Goal: Task Accomplishment & Management: Manage account settings

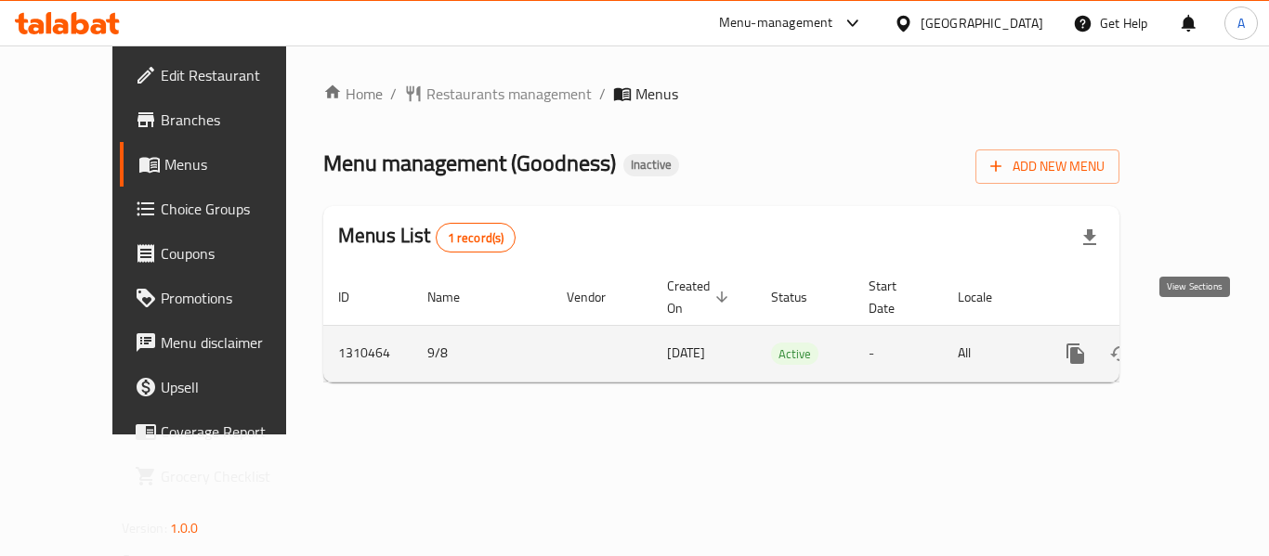
click at [1198, 343] on icon "enhanced table" at bounding box center [1209, 354] width 22 height 22
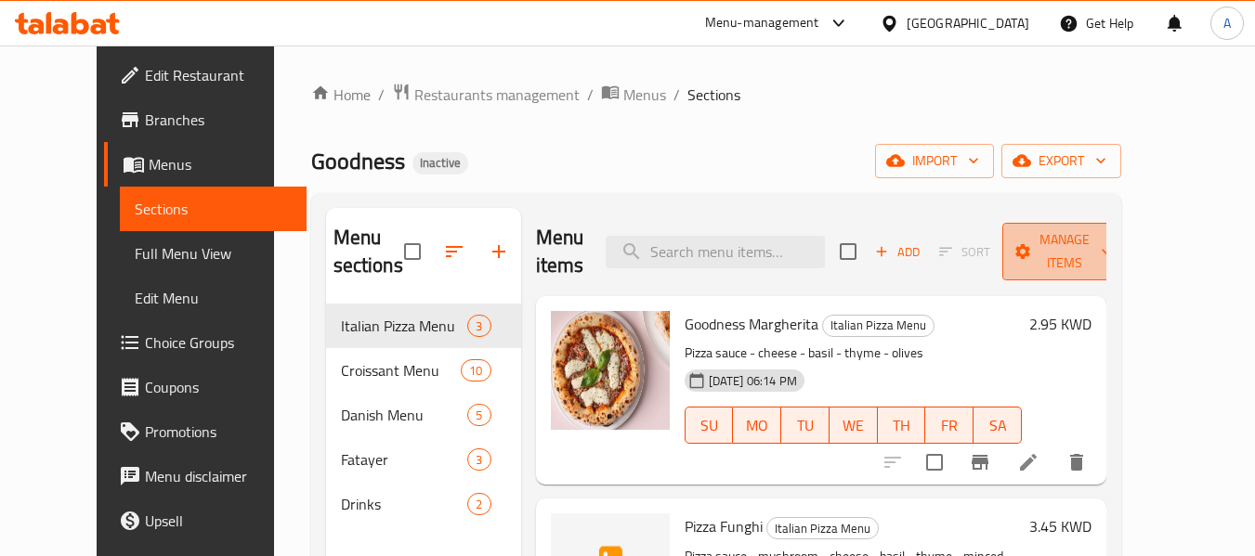
click at [1065, 259] on span "Manage items" at bounding box center [1064, 251] width 95 height 46
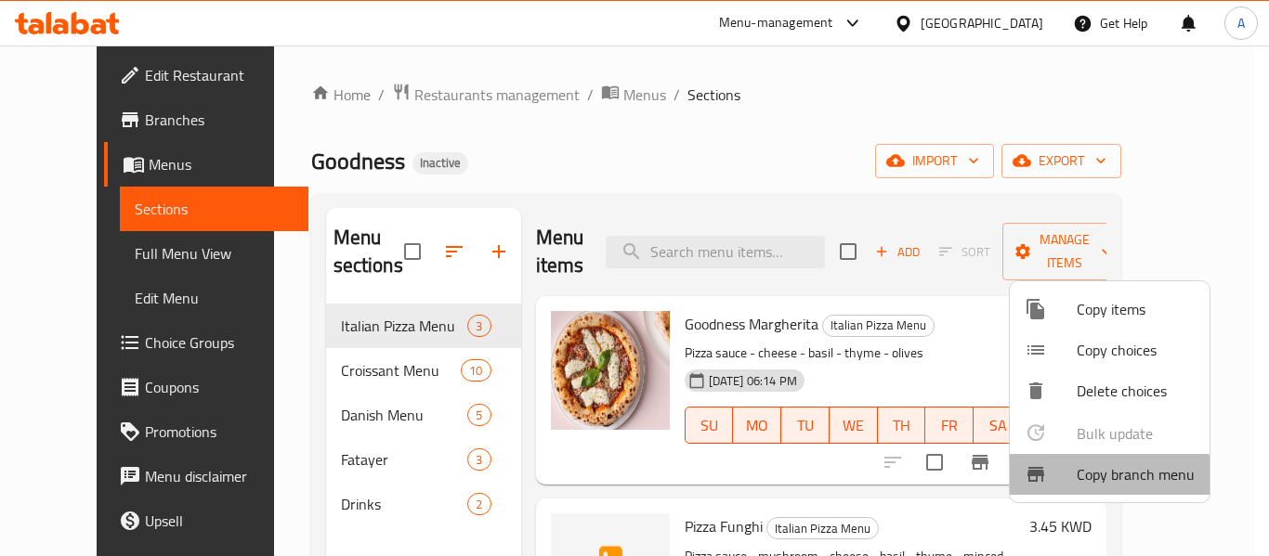
click at [1081, 484] on span "Copy branch menu" at bounding box center [1135, 474] width 118 height 22
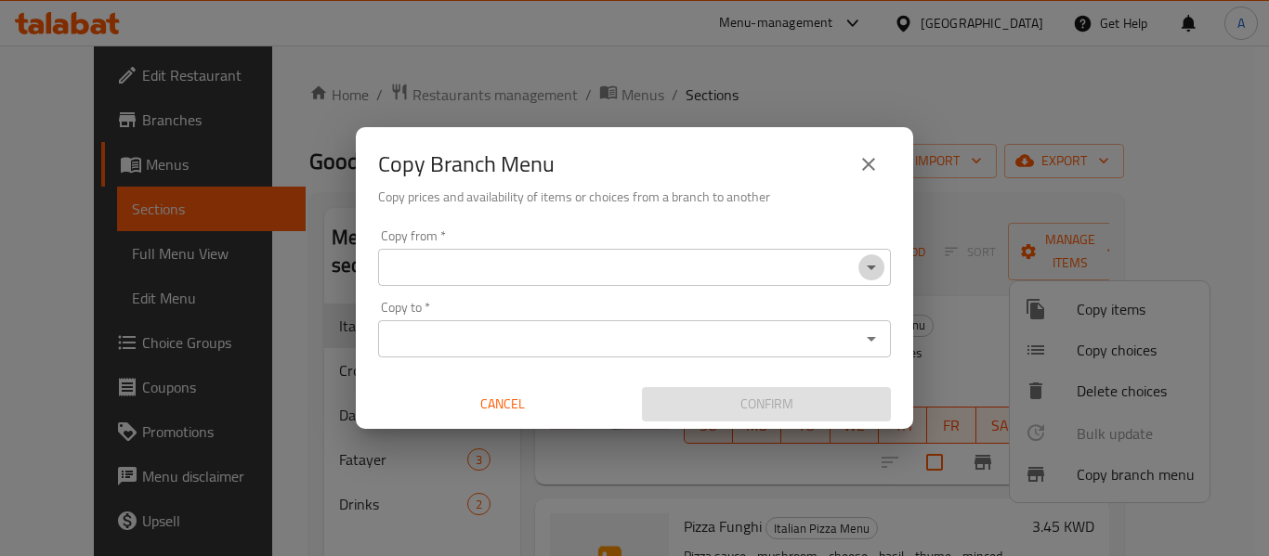
click at [870, 273] on icon "Open" at bounding box center [871, 267] width 22 height 22
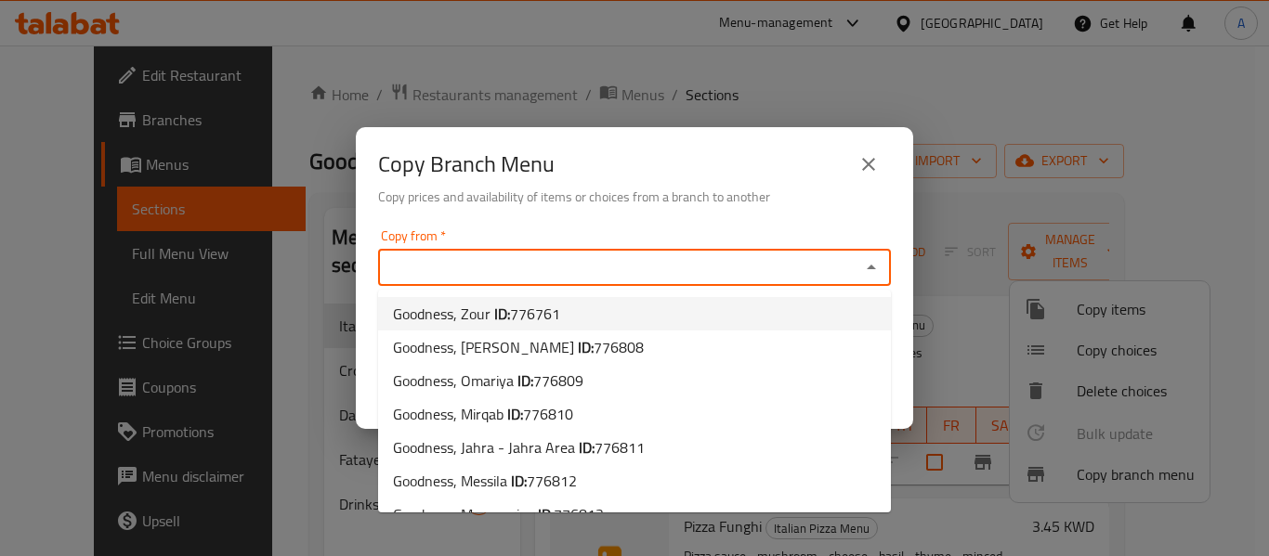
click at [585, 311] on li "Goodness, Zour ID: 776761" at bounding box center [634, 313] width 513 height 33
type input "Goodness, Zour"
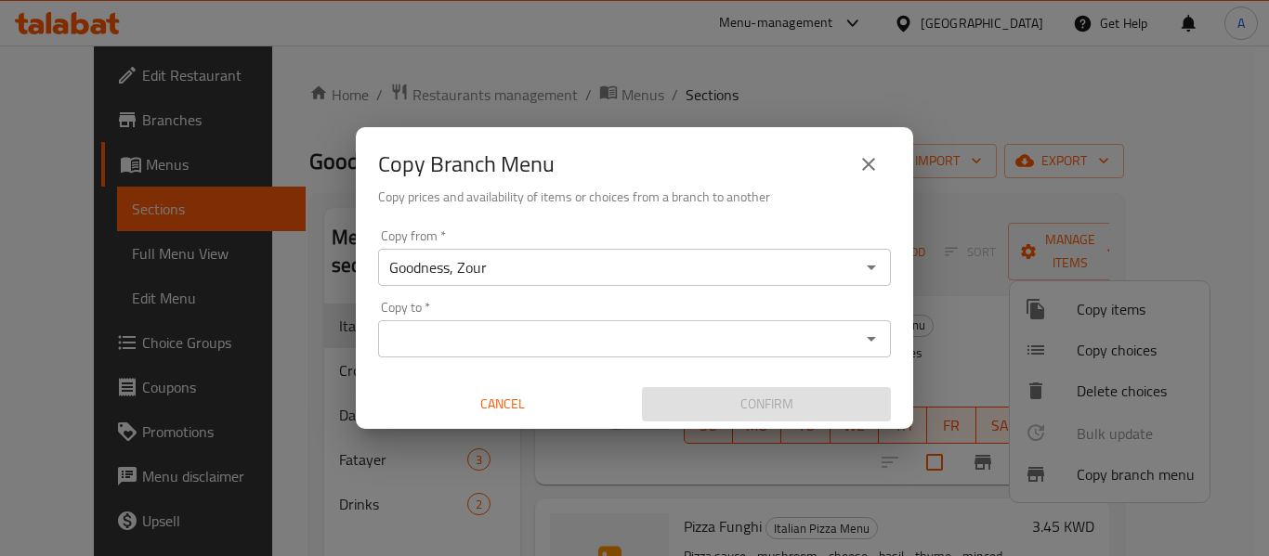
click at [890, 307] on div "Copy to   * Copy to *" at bounding box center [634, 329] width 513 height 57
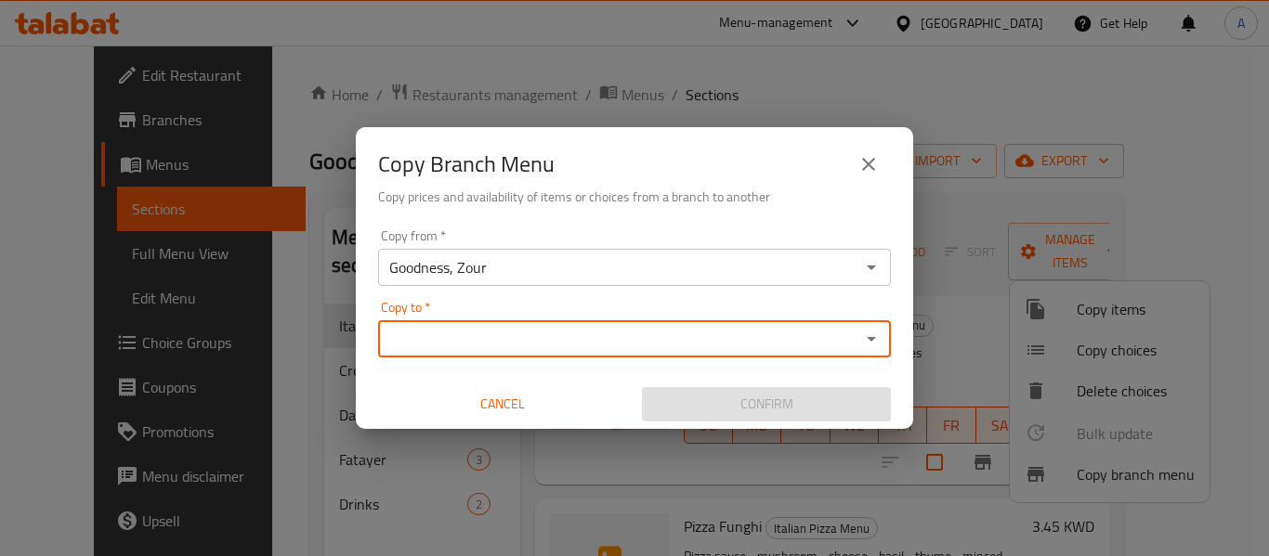
click at [869, 322] on div "Copy to *" at bounding box center [634, 338] width 513 height 37
click at [867, 341] on icon "Open" at bounding box center [871, 339] width 22 height 22
click at [877, 340] on icon "Open" at bounding box center [871, 339] width 22 height 22
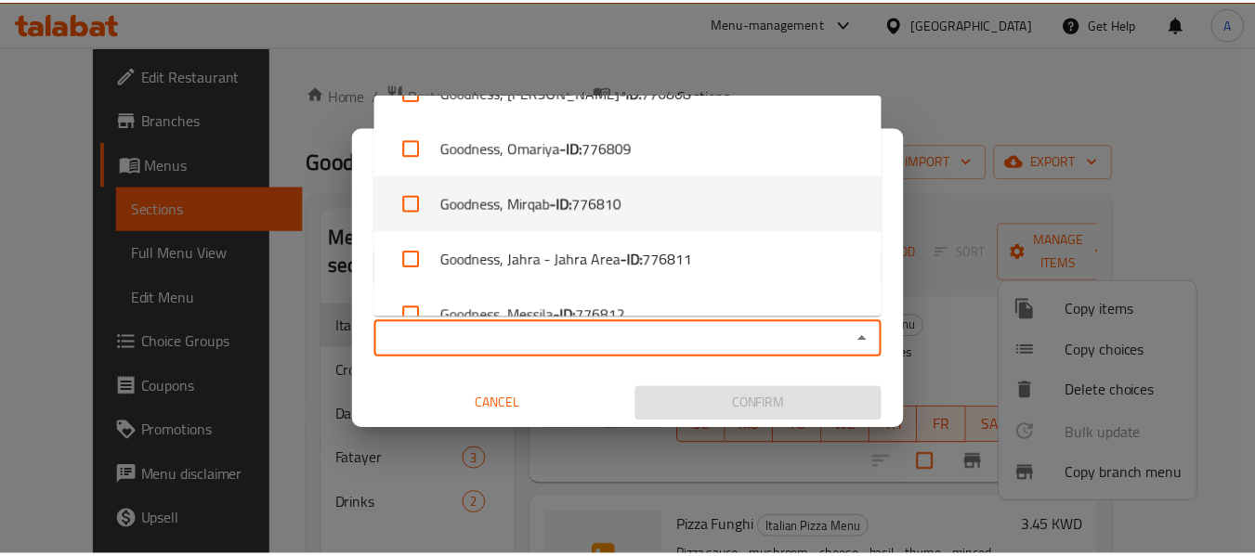
scroll to position [186, 0]
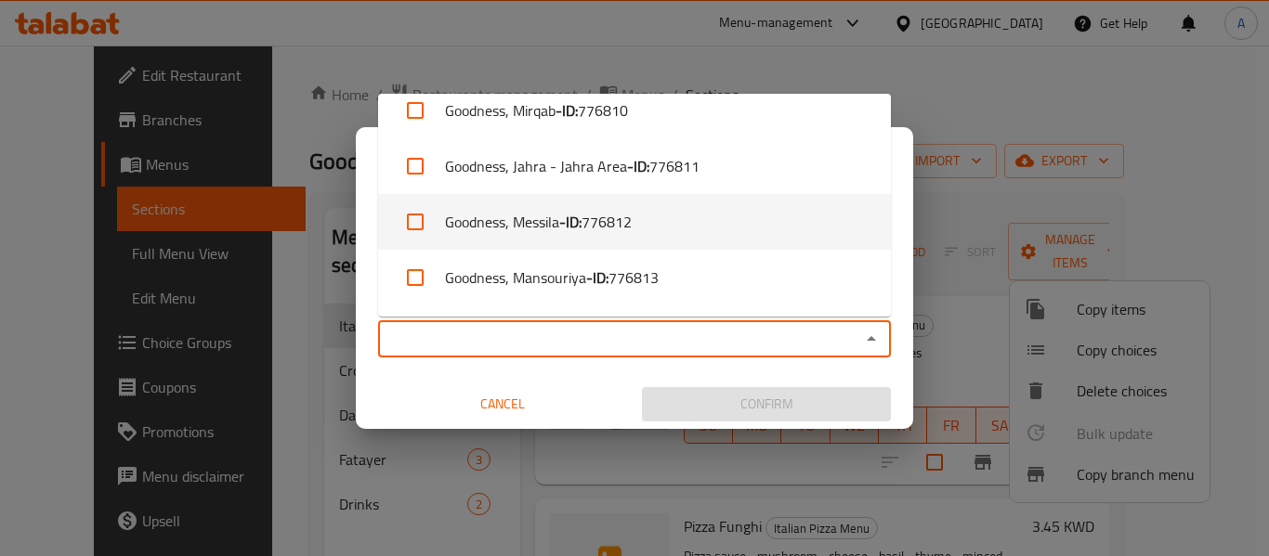
click at [609, 220] on span "776812" at bounding box center [606, 222] width 50 height 22
checkbox input "true"
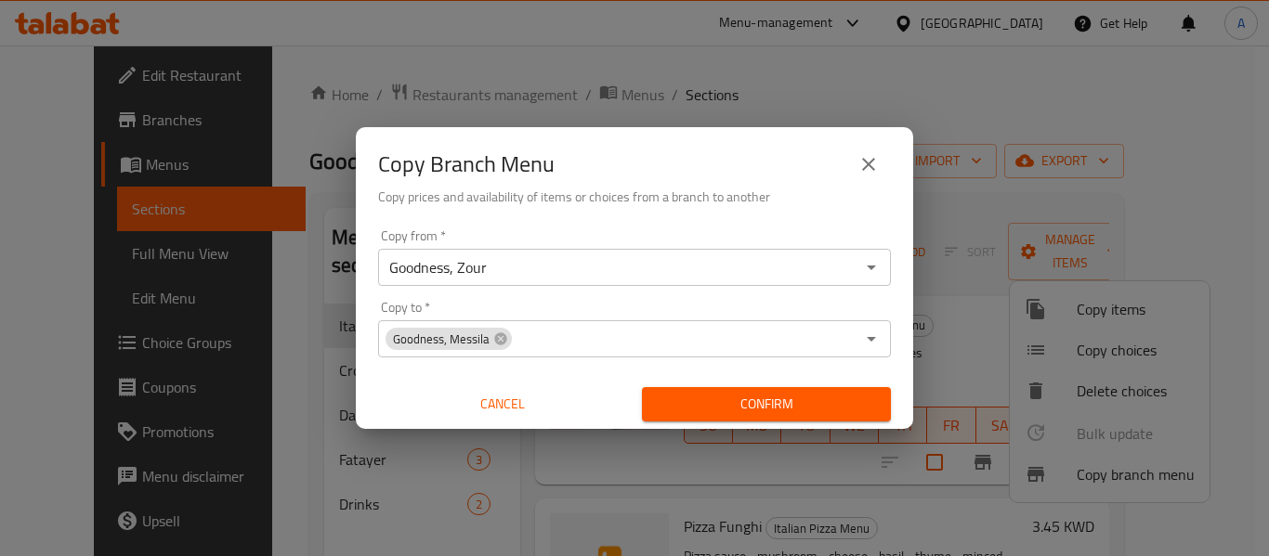
click at [817, 371] on div "Copy from   * Goodness, Zour Copy from * Copy to   * Goodness, Messila Copy to …" at bounding box center [634, 325] width 557 height 207
click at [819, 397] on span "Confirm" at bounding box center [766, 404] width 219 height 23
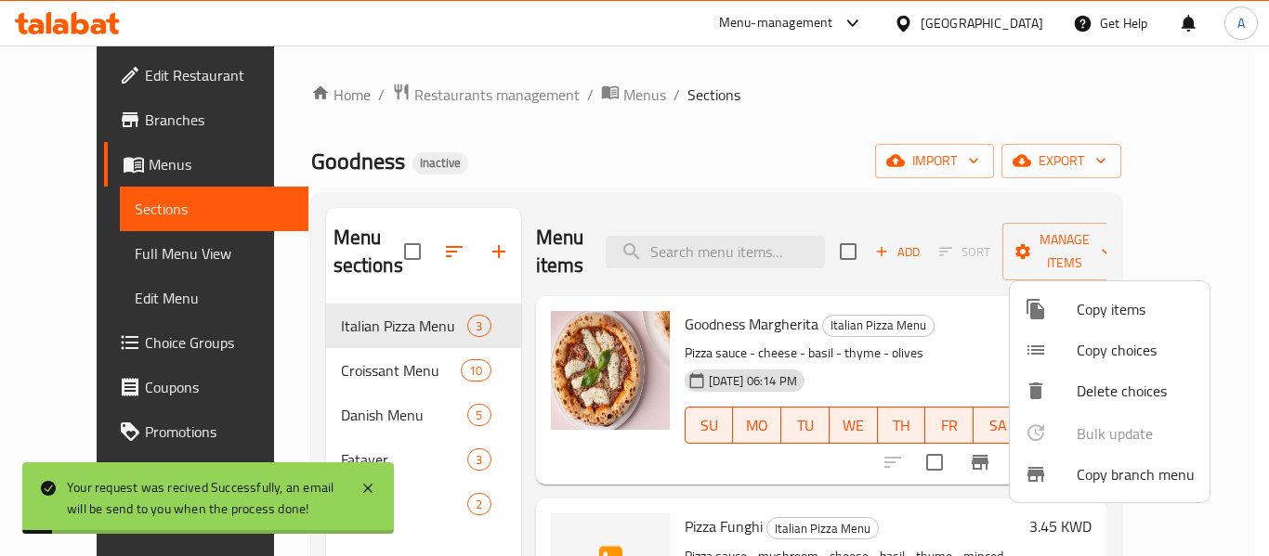
click at [792, 177] on div at bounding box center [634, 278] width 1269 height 556
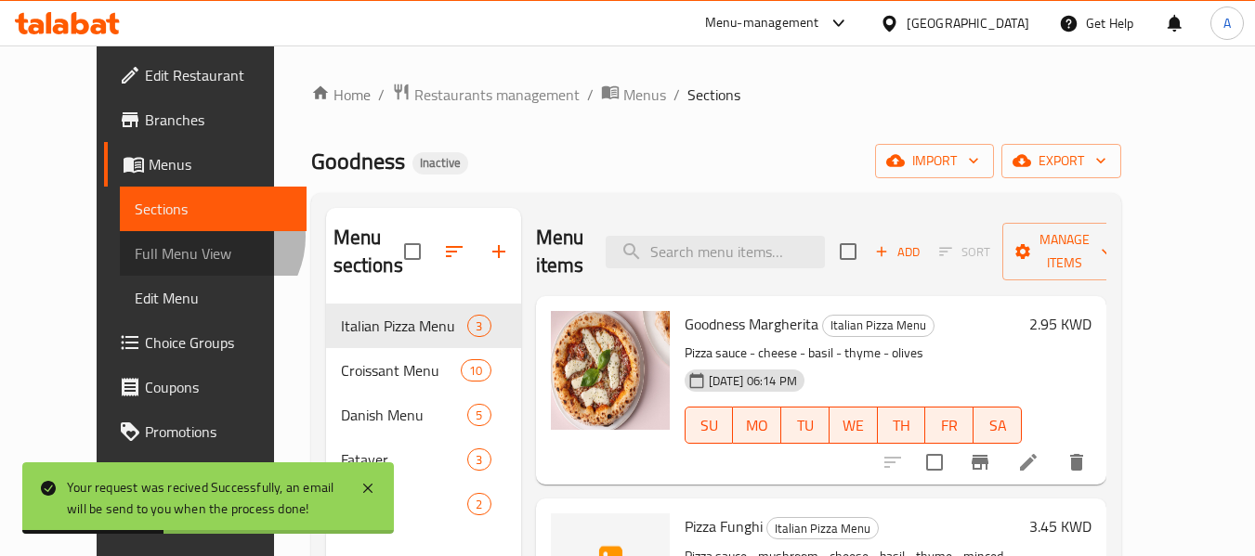
click at [120, 237] on link "Full Menu View" at bounding box center [213, 253] width 187 height 45
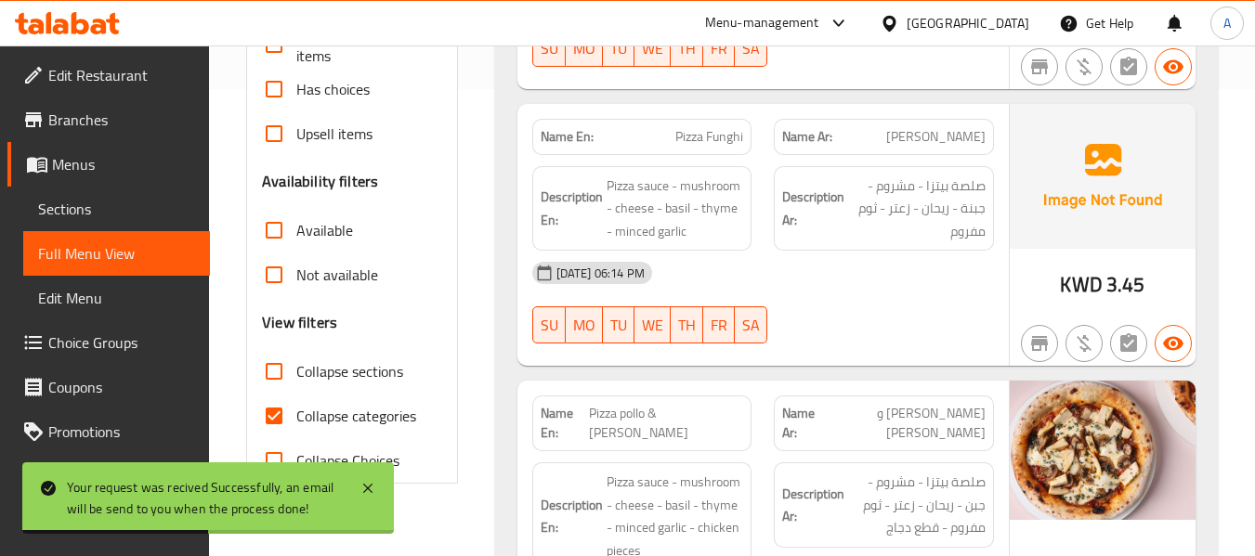
scroll to position [557, 0]
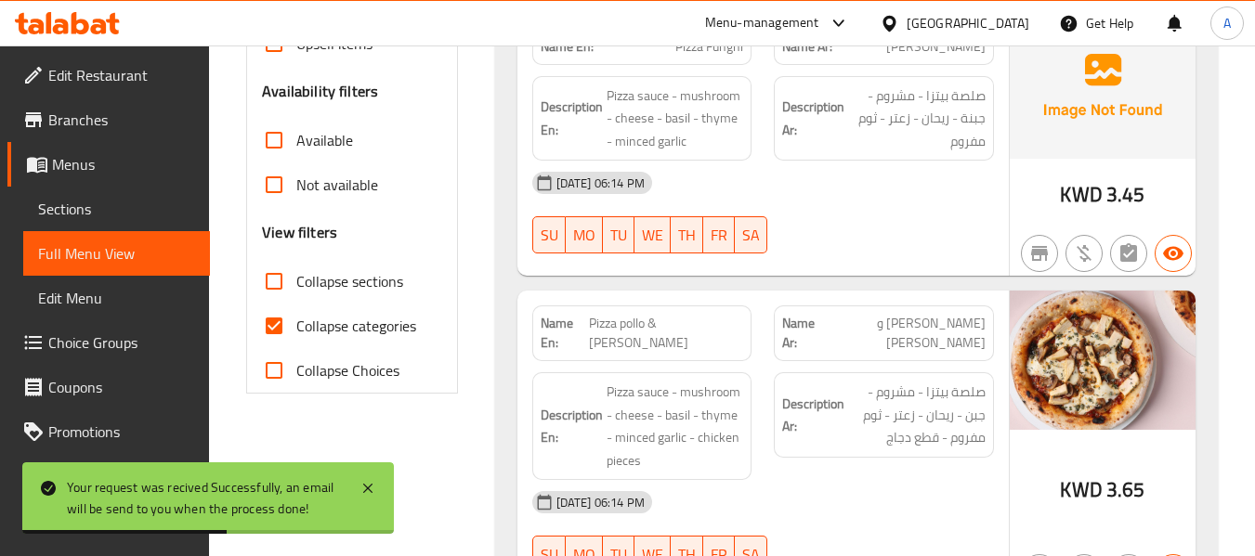
click at [384, 317] on span "Collapse categories" at bounding box center [356, 326] width 120 height 22
click at [296, 317] on input "Collapse categories" at bounding box center [274, 326] width 45 height 45
checkbox input "false"
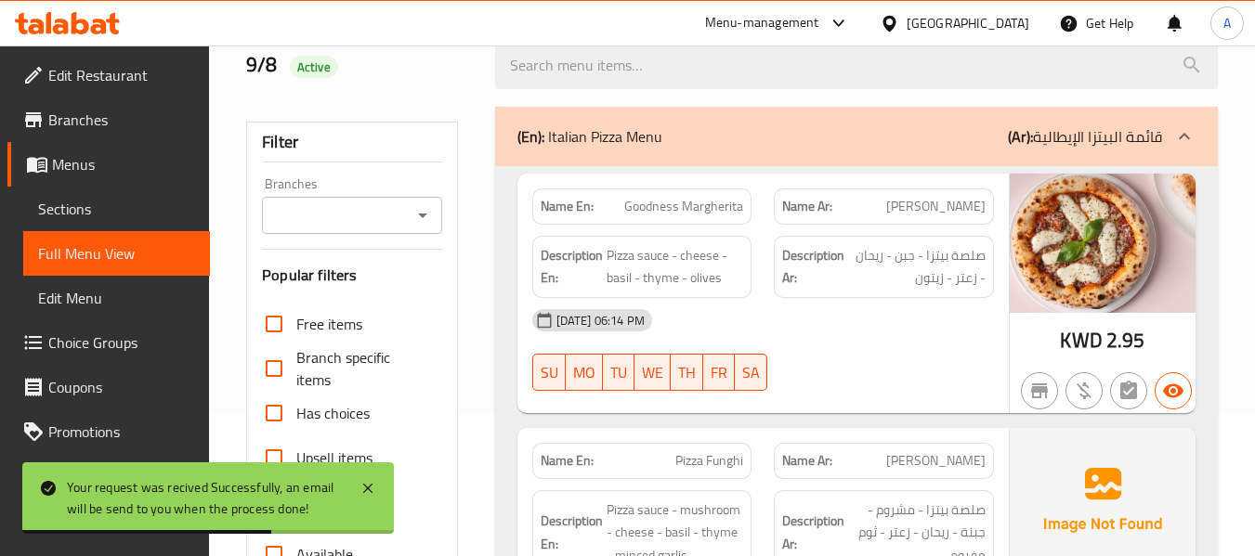
scroll to position [0, 0]
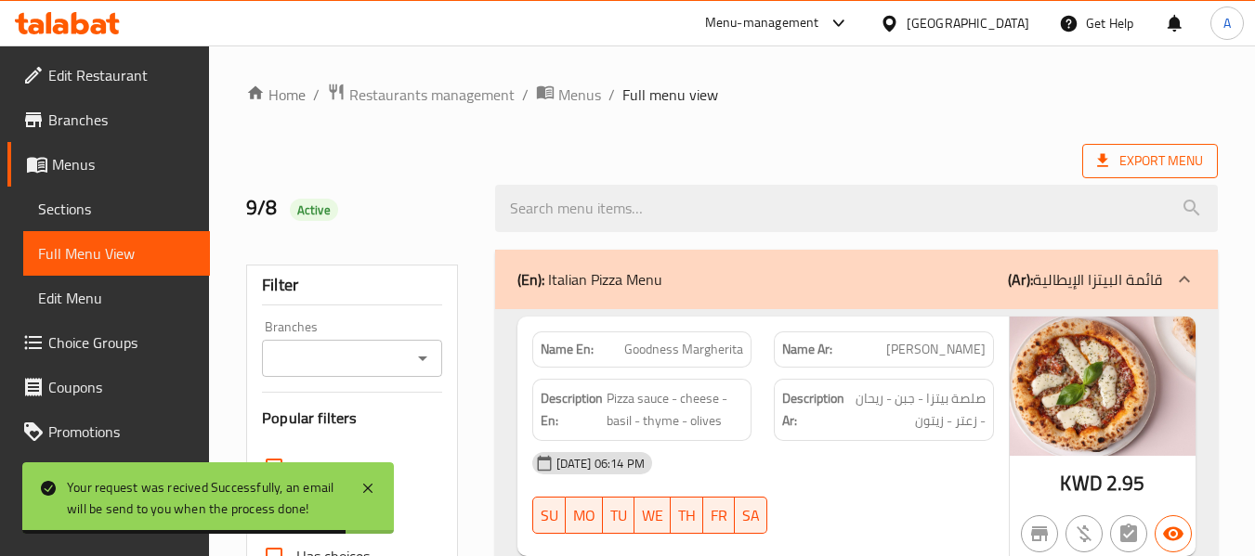
click at [1107, 160] on icon at bounding box center [1102, 160] width 19 height 19
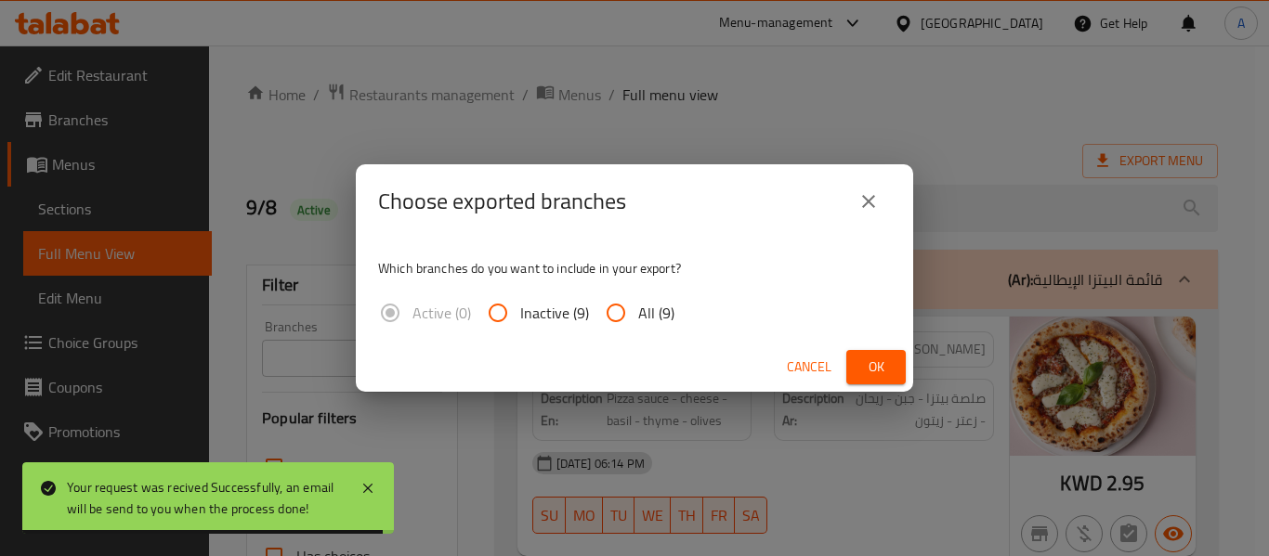
click at [654, 306] on span "All (9)" at bounding box center [656, 313] width 36 height 22
click at [638, 306] on input "All (9)" at bounding box center [615, 313] width 45 height 45
radio input "true"
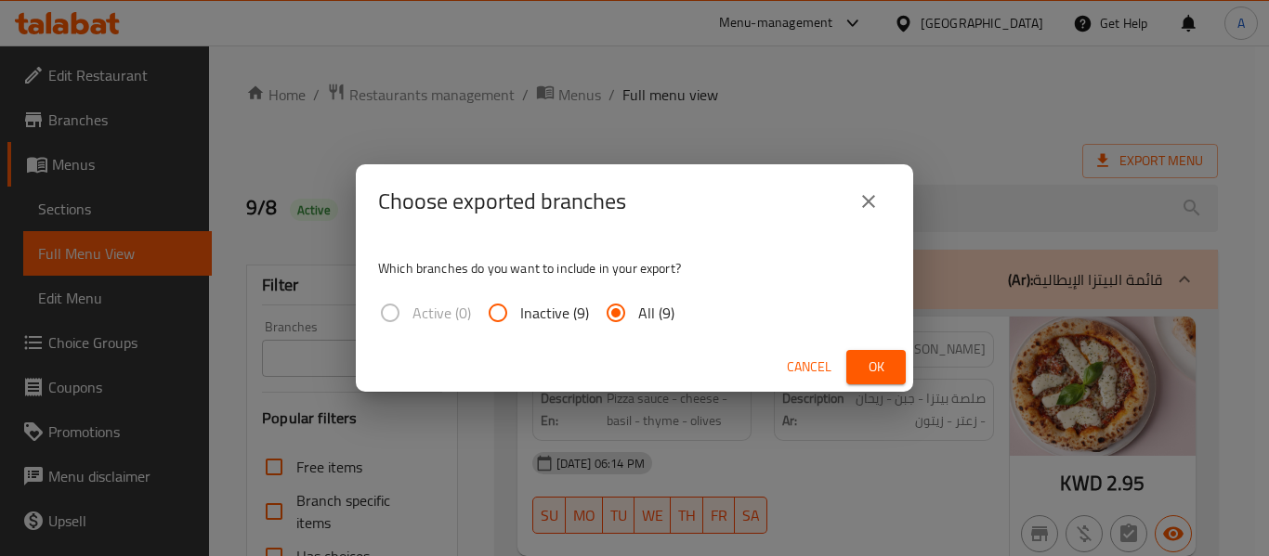
click at [887, 374] on span "Ok" at bounding box center [876, 367] width 30 height 23
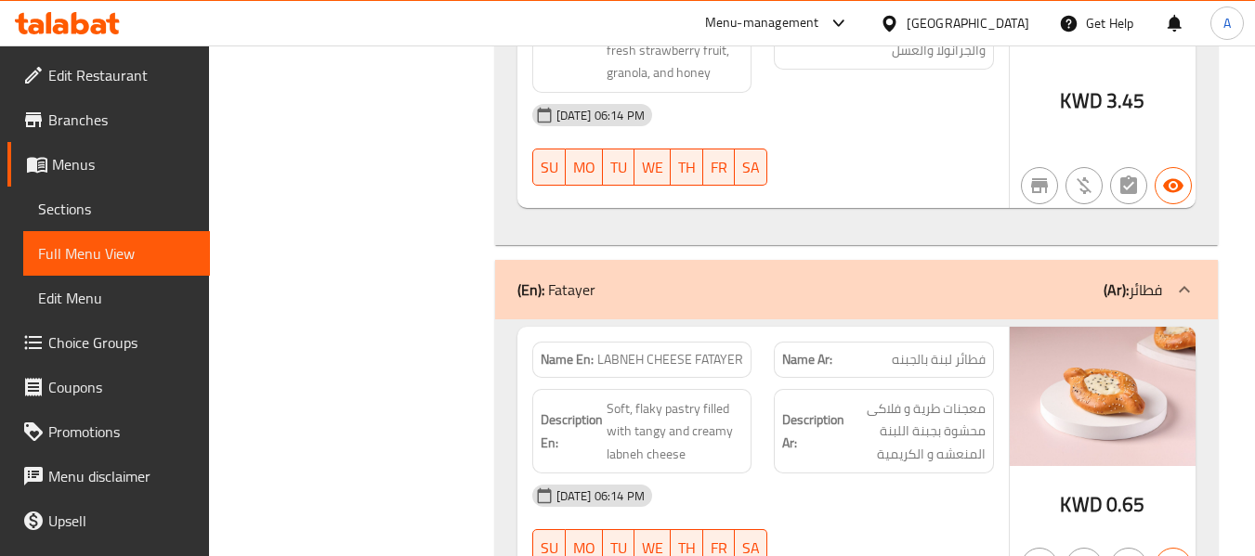
scroll to position [5064, 0]
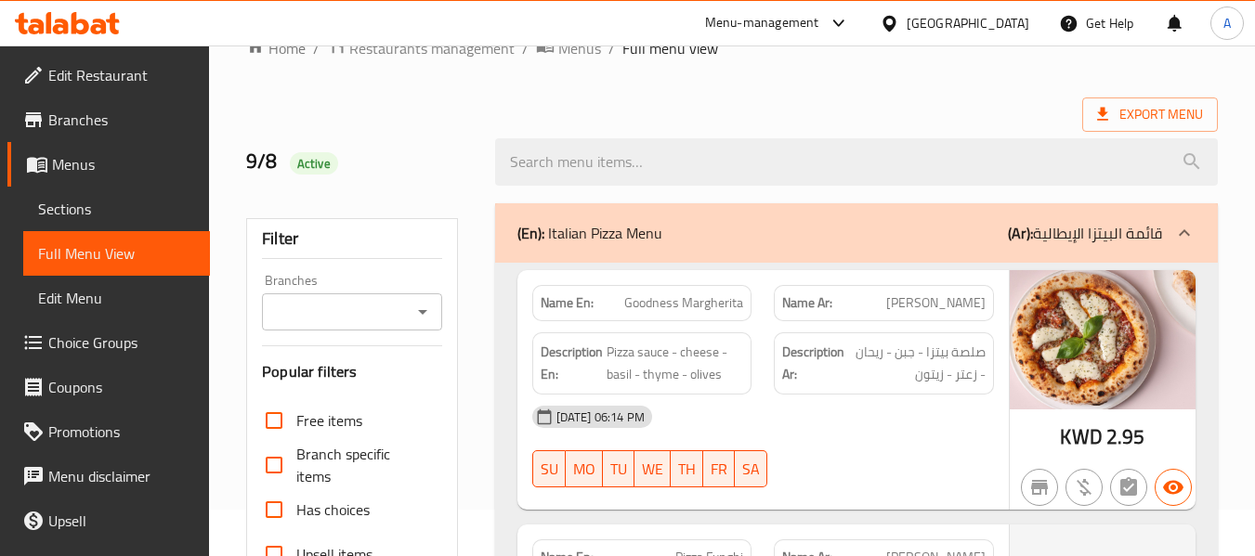
scroll to position [0, 0]
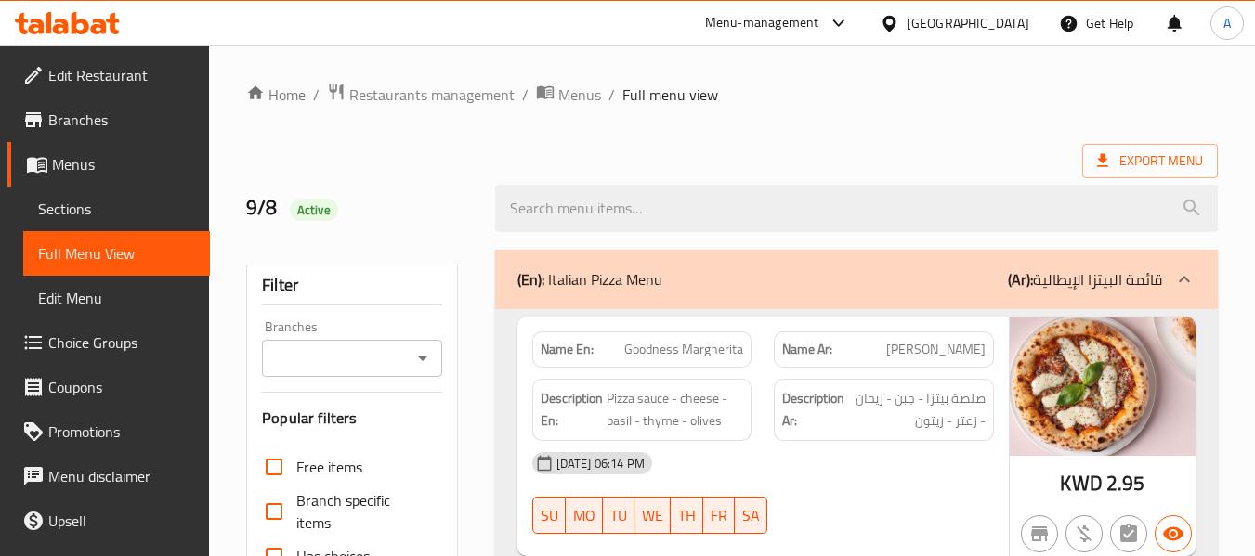
click at [102, 125] on span "Branches" at bounding box center [121, 120] width 147 height 22
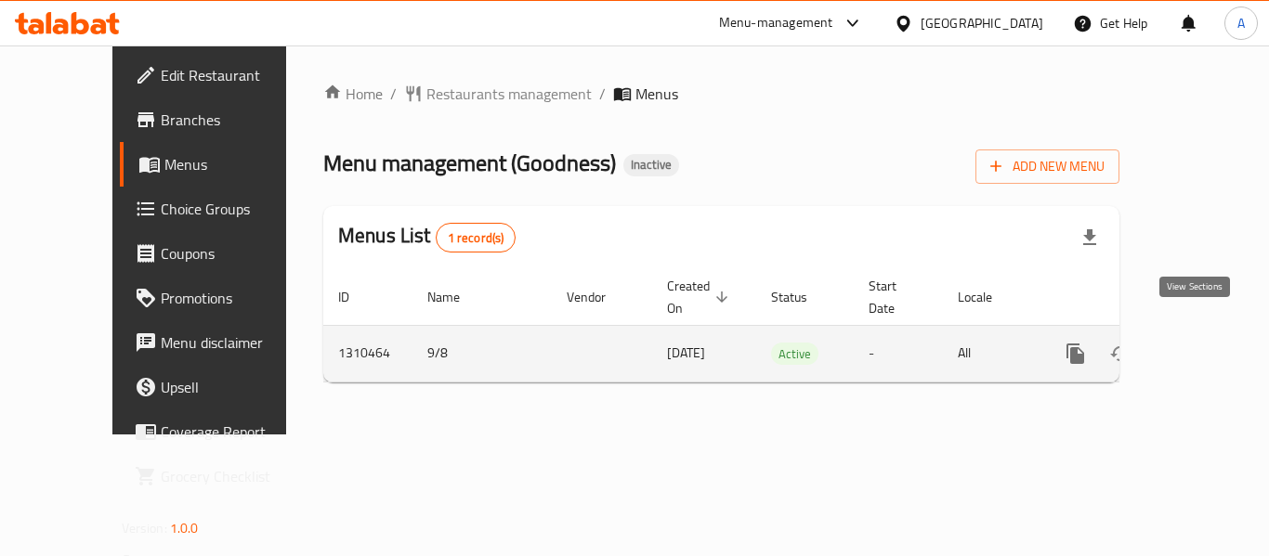
click at [1198, 343] on icon "enhanced table" at bounding box center [1209, 354] width 22 height 22
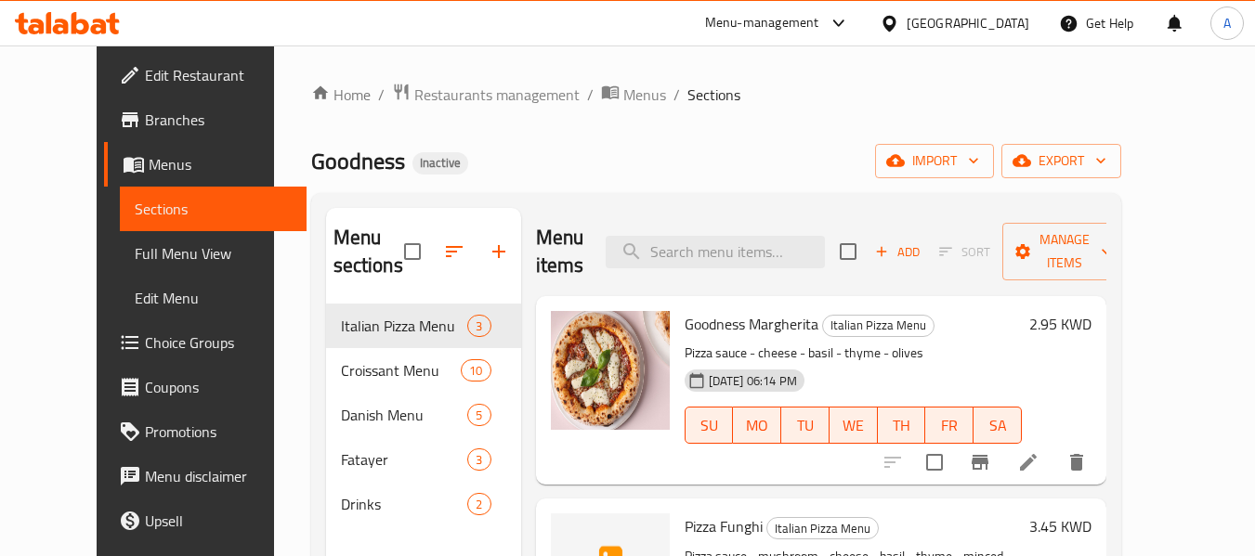
click at [711, 129] on div "Home / Restaurants management / Menus / Sections Goodness Inactive import expor…" at bounding box center [716, 431] width 810 height 697
click at [1104, 262] on span "Manage items" at bounding box center [1064, 251] width 95 height 46
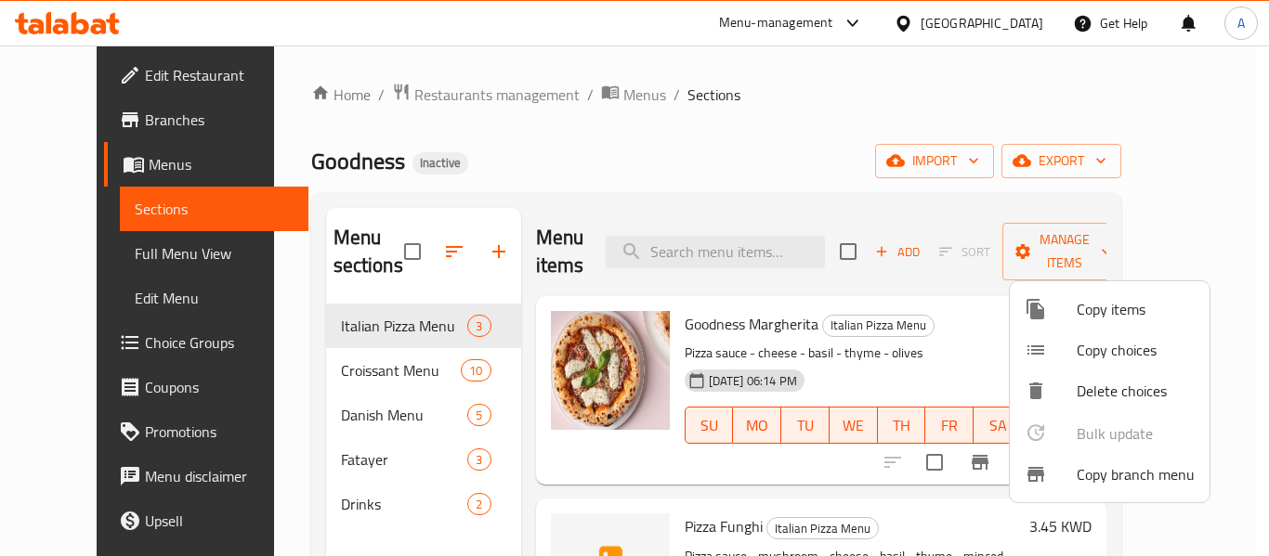
click at [1076, 480] on span "Copy branch menu" at bounding box center [1135, 474] width 118 height 22
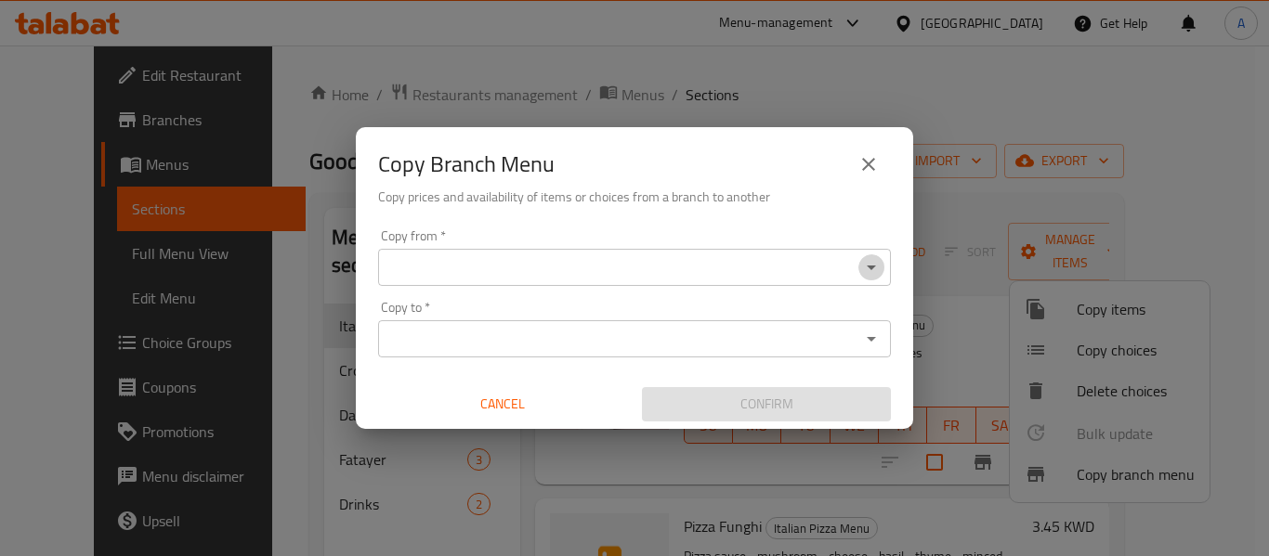
click at [861, 266] on icon "Open" at bounding box center [871, 267] width 22 height 22
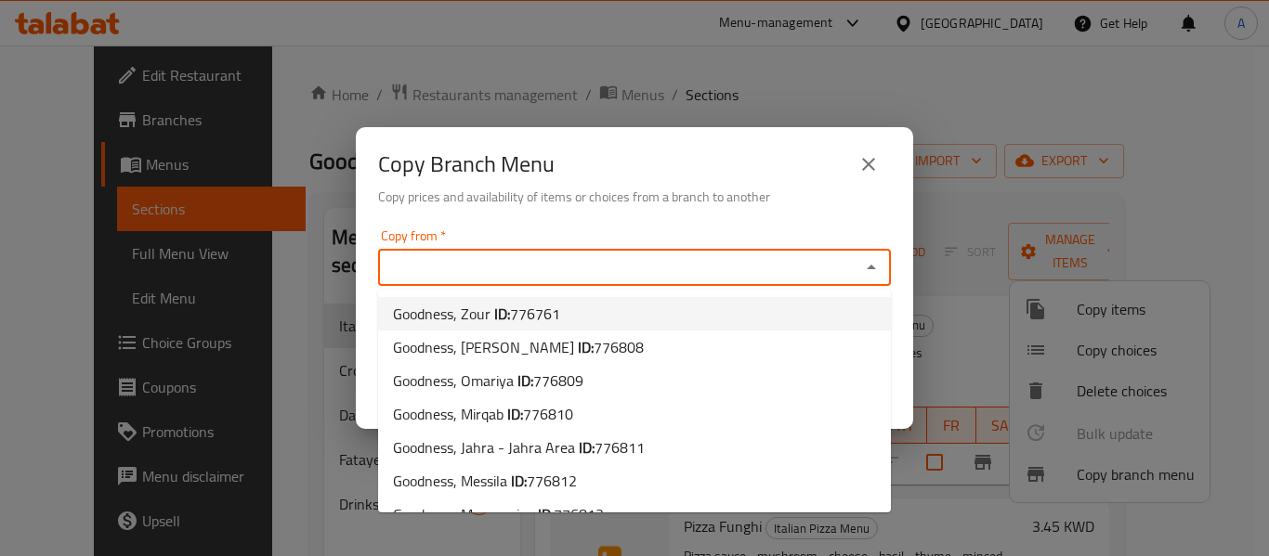
click at [586, 312] on li "Goodness, Zour ID: 776761" at bounding box center [634, 313] width 513 height 33
type input "Goodness, Zour"
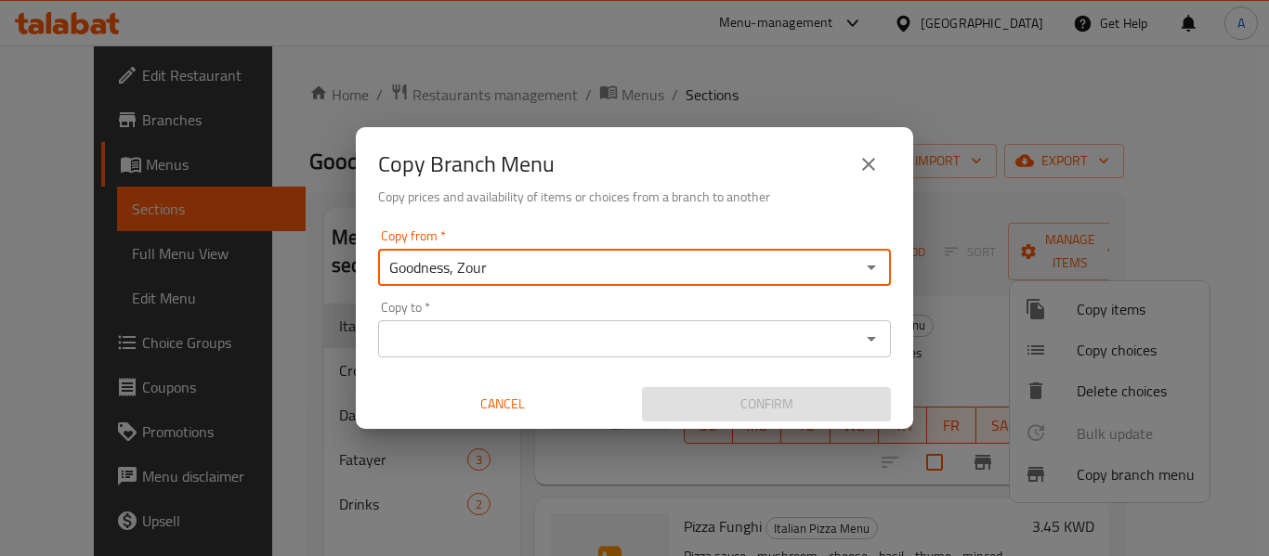
click at [844, 307] on div "Copy to   * Copy to *" at bounding box center [634, 329] width 513 height 57
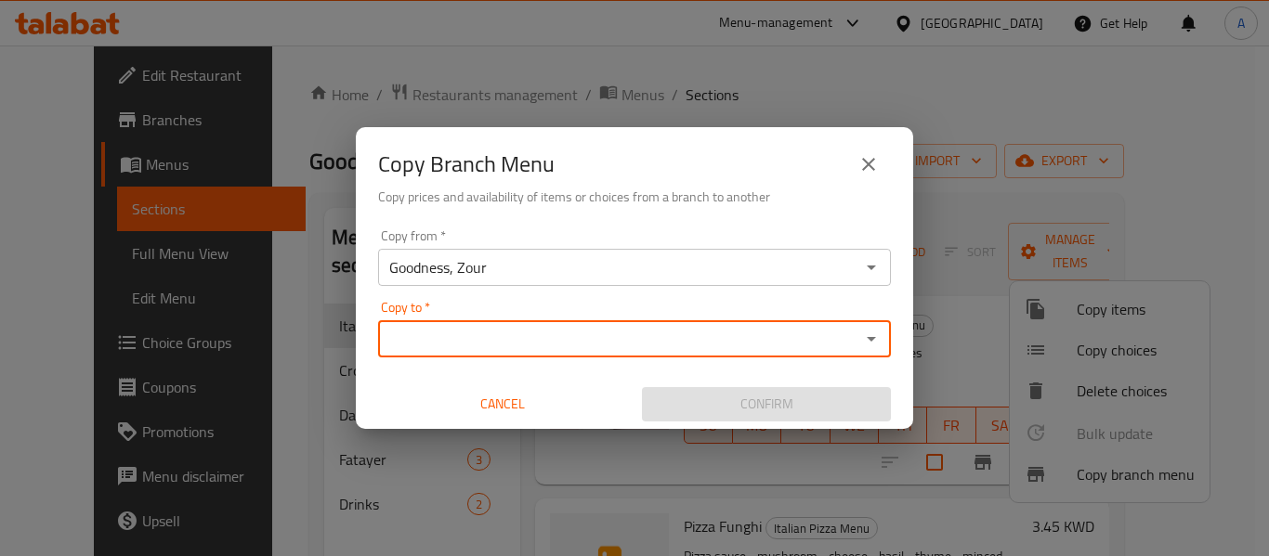
click at [878, 334] on icon "Open" at bounding box center [871, 339] width 22 height 22
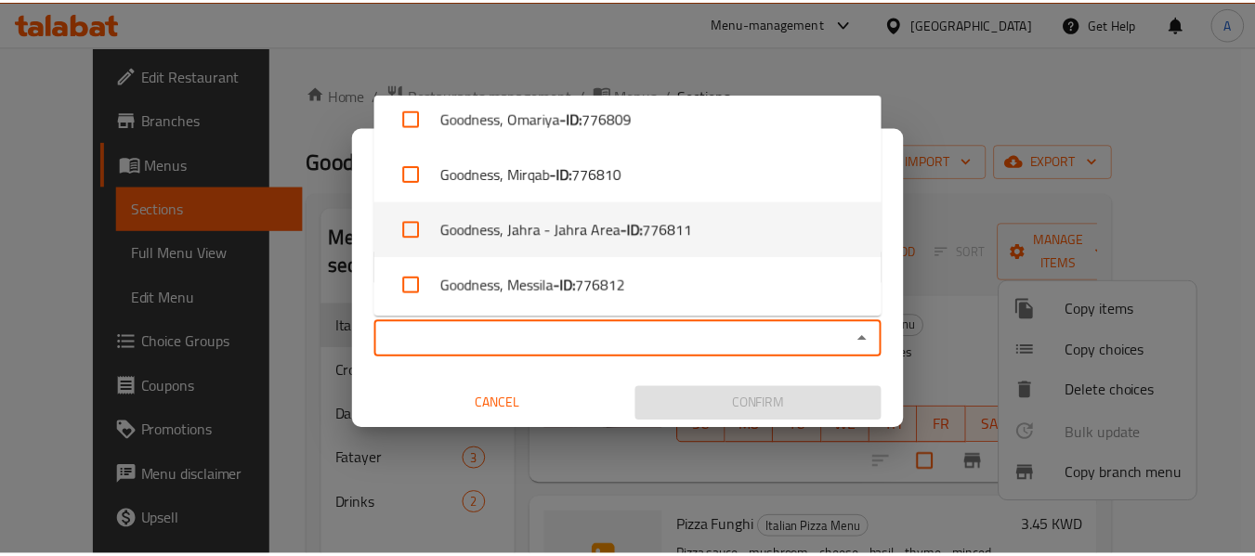
scroll to position [293, 0]
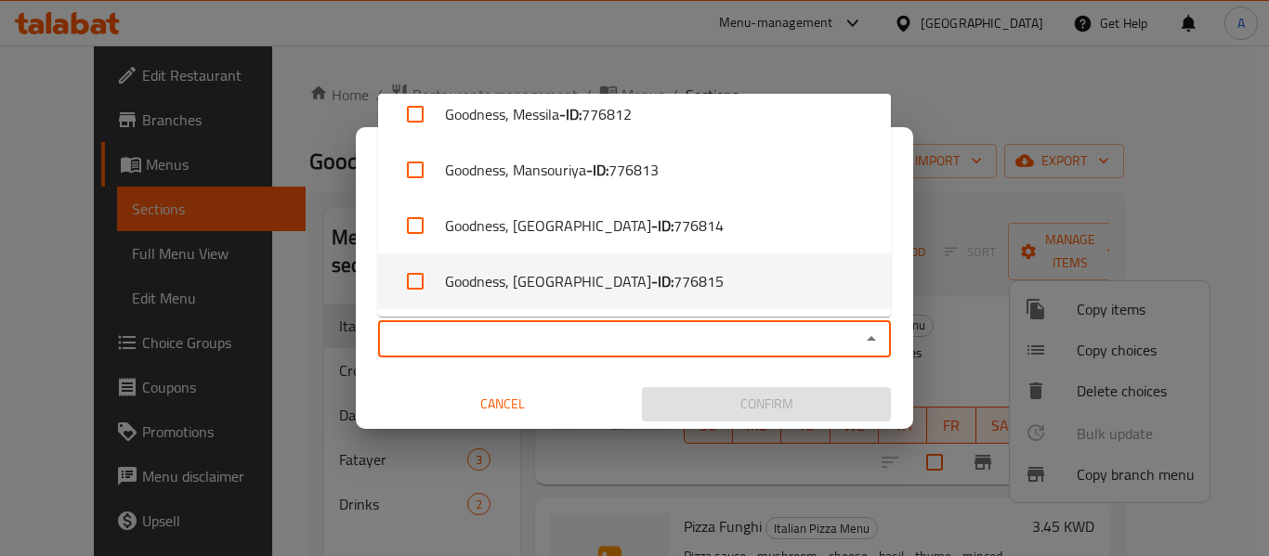
click at [645, 282] on li "Goodness, Qortuba - ID: 776815" at bounding box center [634, 282] width 513 height 56
checkbox input "true"
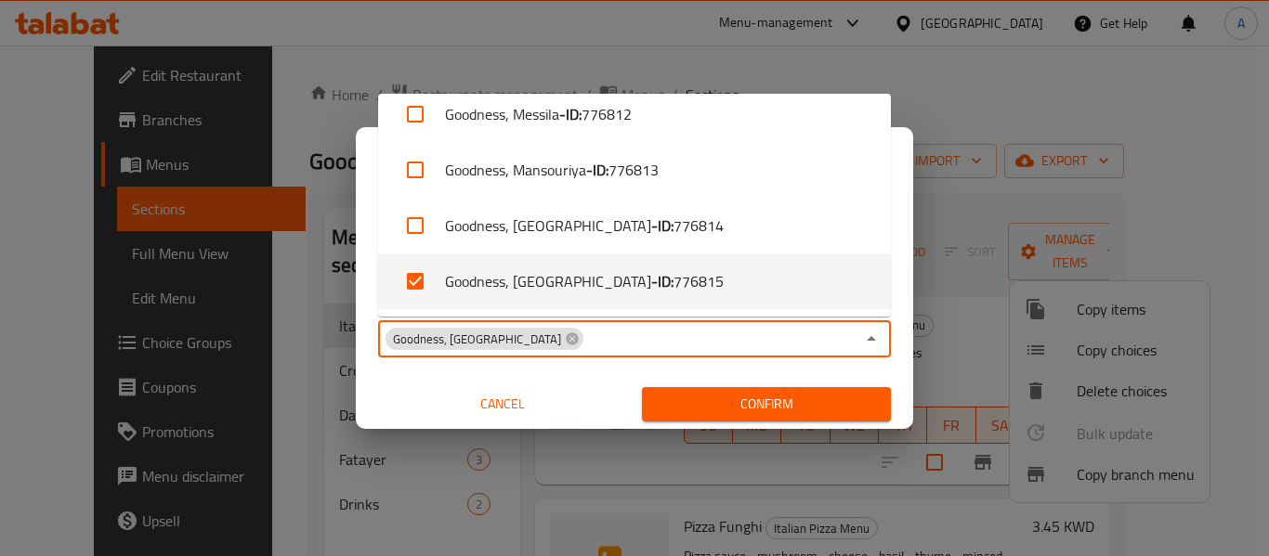
click at [898, 347] on div "Copy from   * Goodness, Zour Copy from * Copy to   * Goodness, Qortuba Copy to …" at bounding box center [634, 325] width 557 height 207
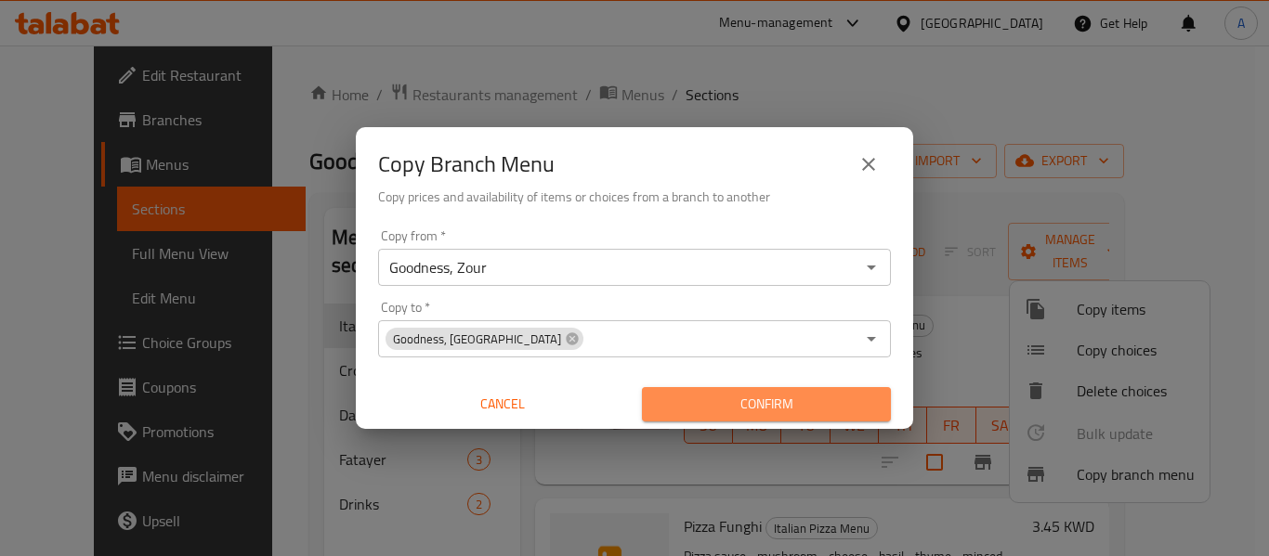
click at [794, 407] on span "Confirm" at bounding box center [766, 404] width 219 height 23
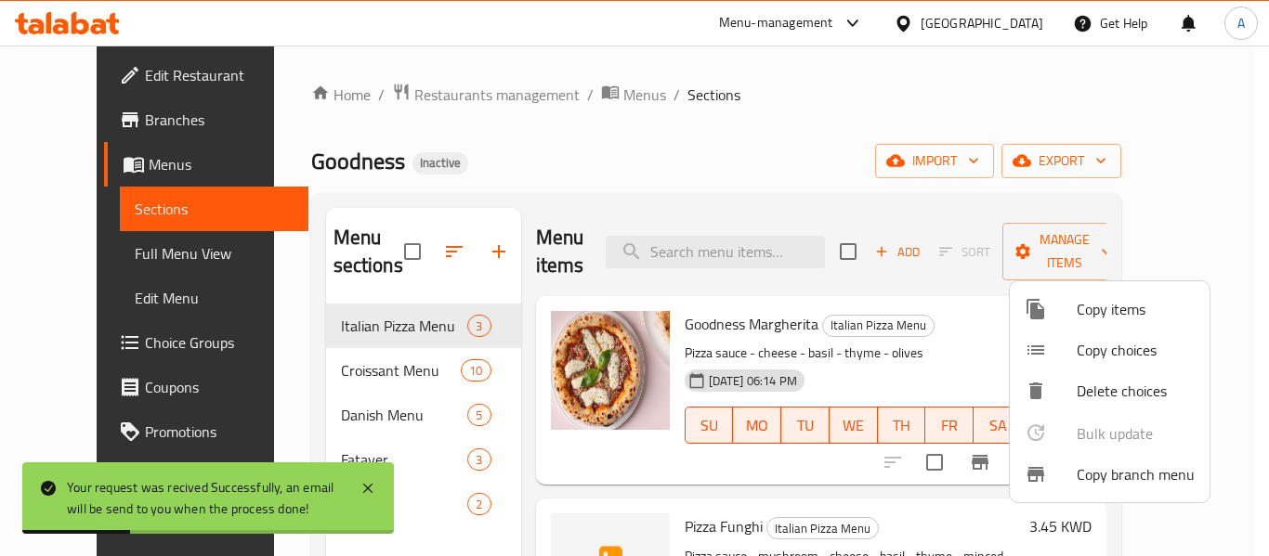
click at [711, 157] on div at bounding box center [634, 278] width 1269 height 556
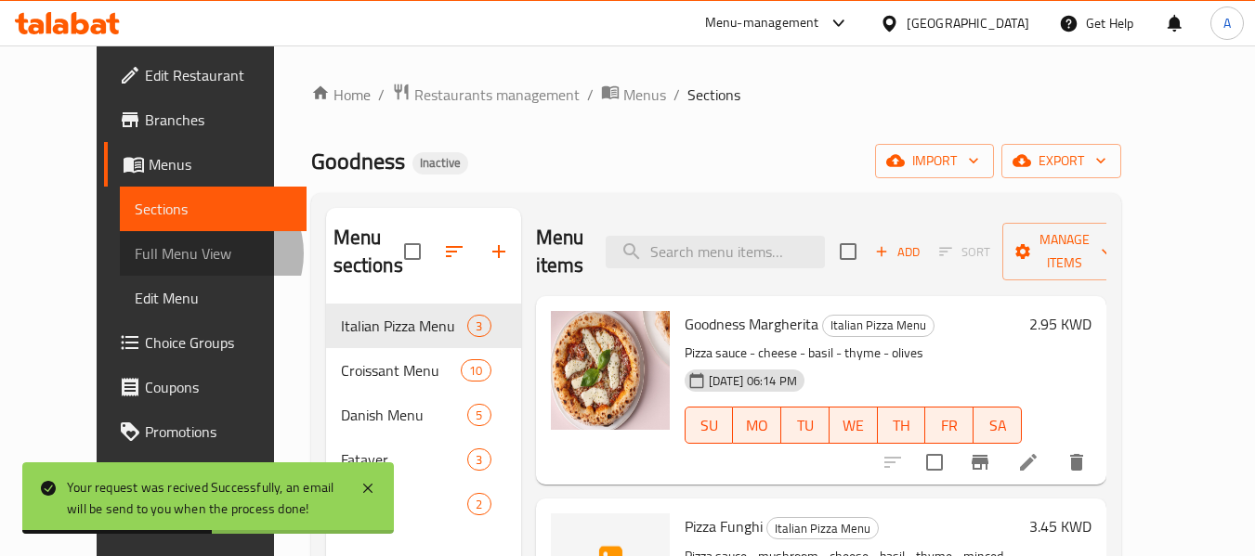
click at [135, 254] on span "Full Menu View" at bounding box center [213, 253] width 157 height 22
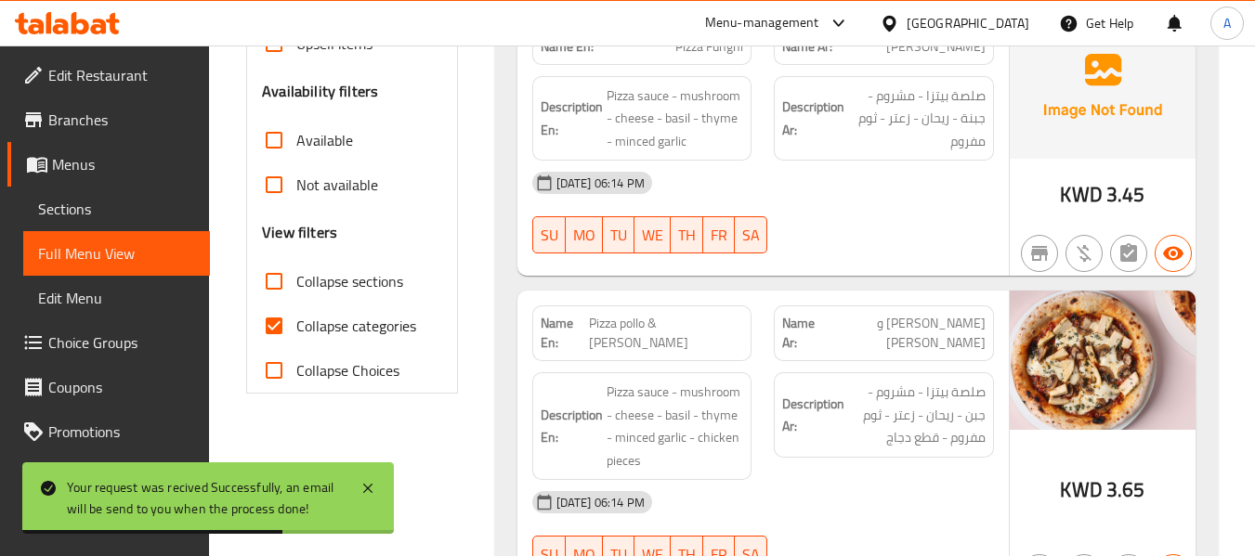
click at [408, 318] on span "Collapse categories" at bounding box center [356, 326] width 120 height 22
click at [296, 318] on input "Collapse categories" at bounding box center [274, 326] width 45 height 45
checkbox input "false"
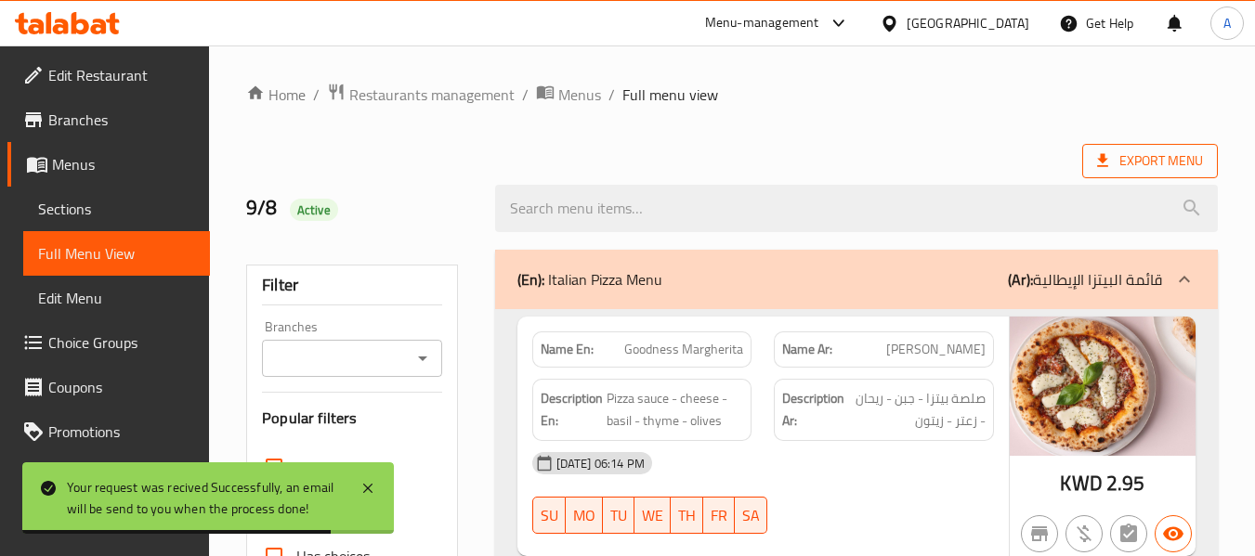
click at [1127, 165] on span "Export Menu" at bounding box center [1150, 161] width 106 height 23
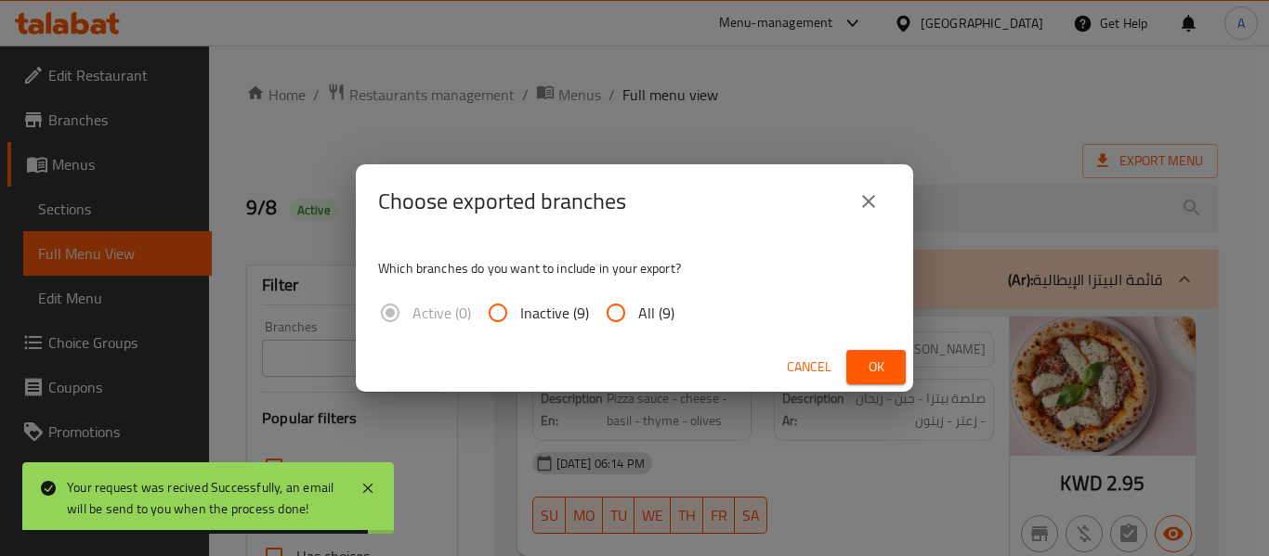
click at [648, 321] on span "All (9)" at bounding box center [656, 313] width 36 height 22
click at [638, 321] on input "All (9)" at bounding box center [615, 313] width 45 height 45
radio input "true"
click at [870, 357] on span "Ok" at bounding box center [876, 367] width 30 height 23
